Goal: Information Seeking & Learning: Learn about a topic

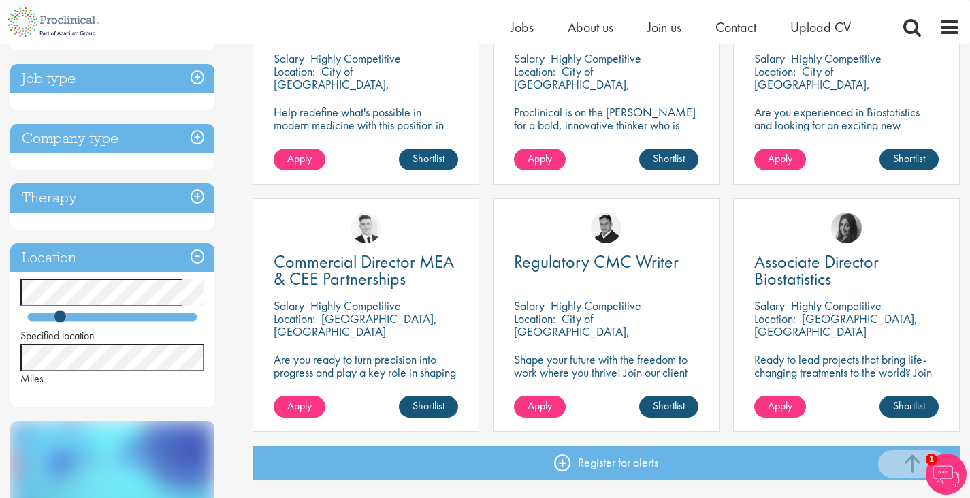
scroll to position [357, 0]
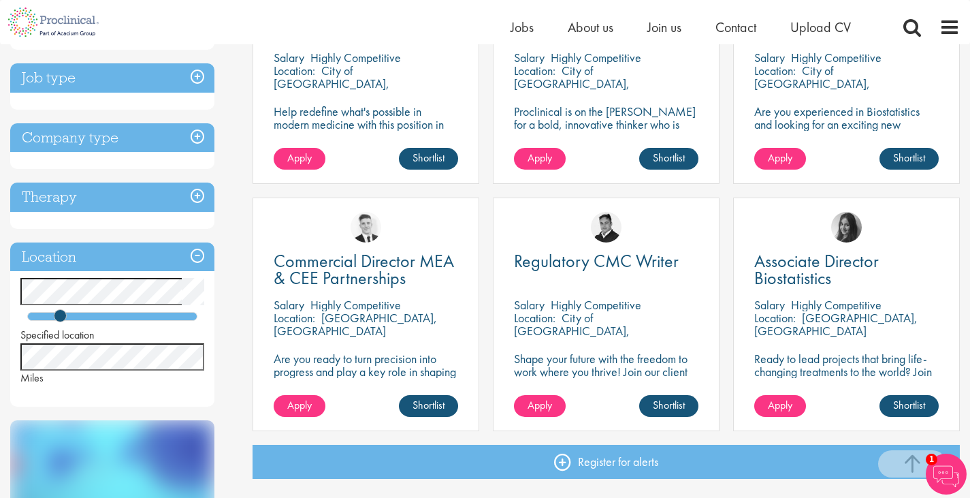
click at [570, 195] on div "Strategic Insights Lead Salary Highly Competitive Location: City of London, Eng…" at bounding box center [606, 73] width 240 height 247
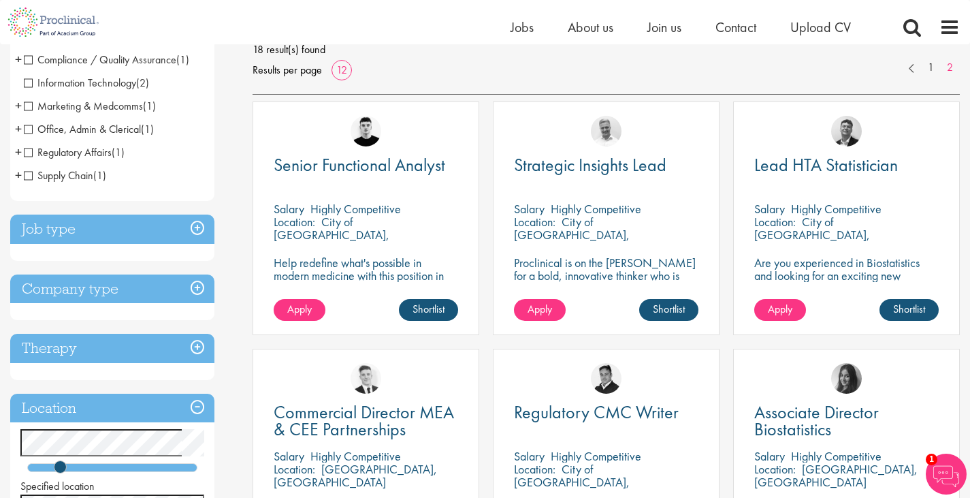
scroll to position [225, 0]
